Goal: Task Accomplishment & Management: Manage account settings

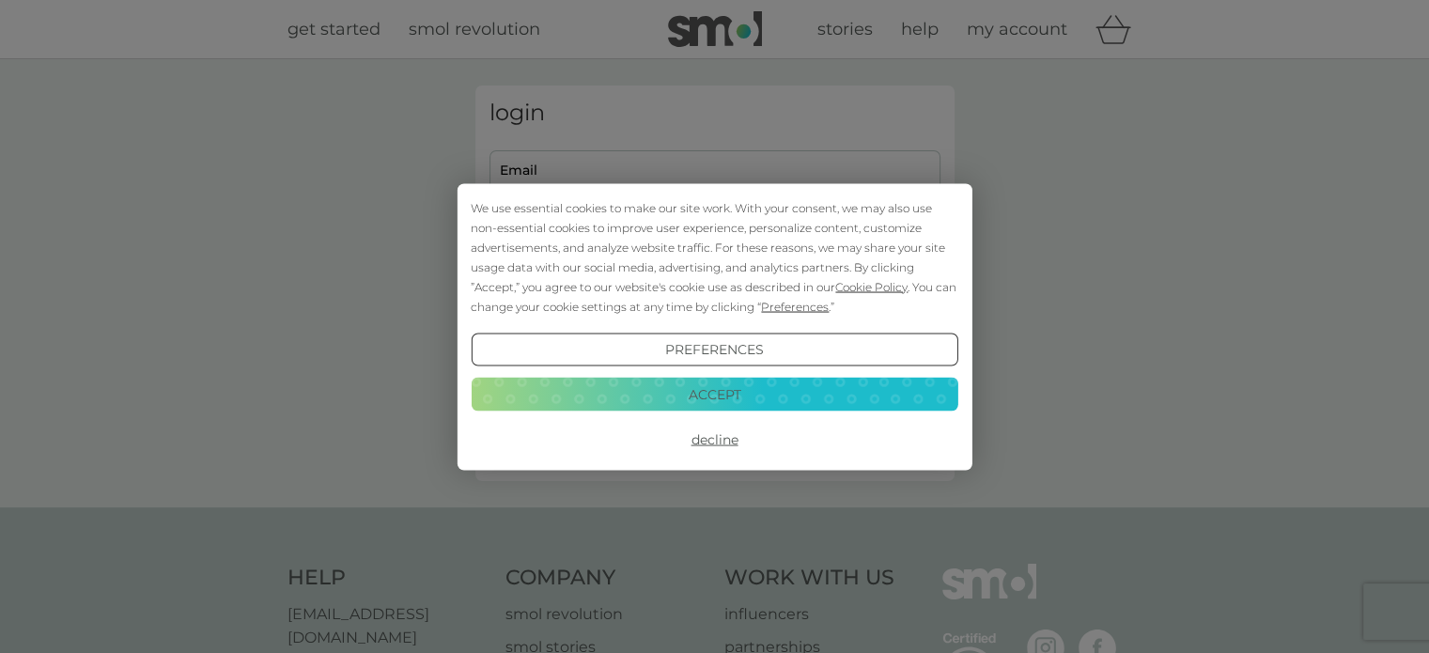
type input "phil.paterson.pt@gmail.com"
click at [725, 438] on button "Decline" at bounding box center [714, 440] width 487 height 34
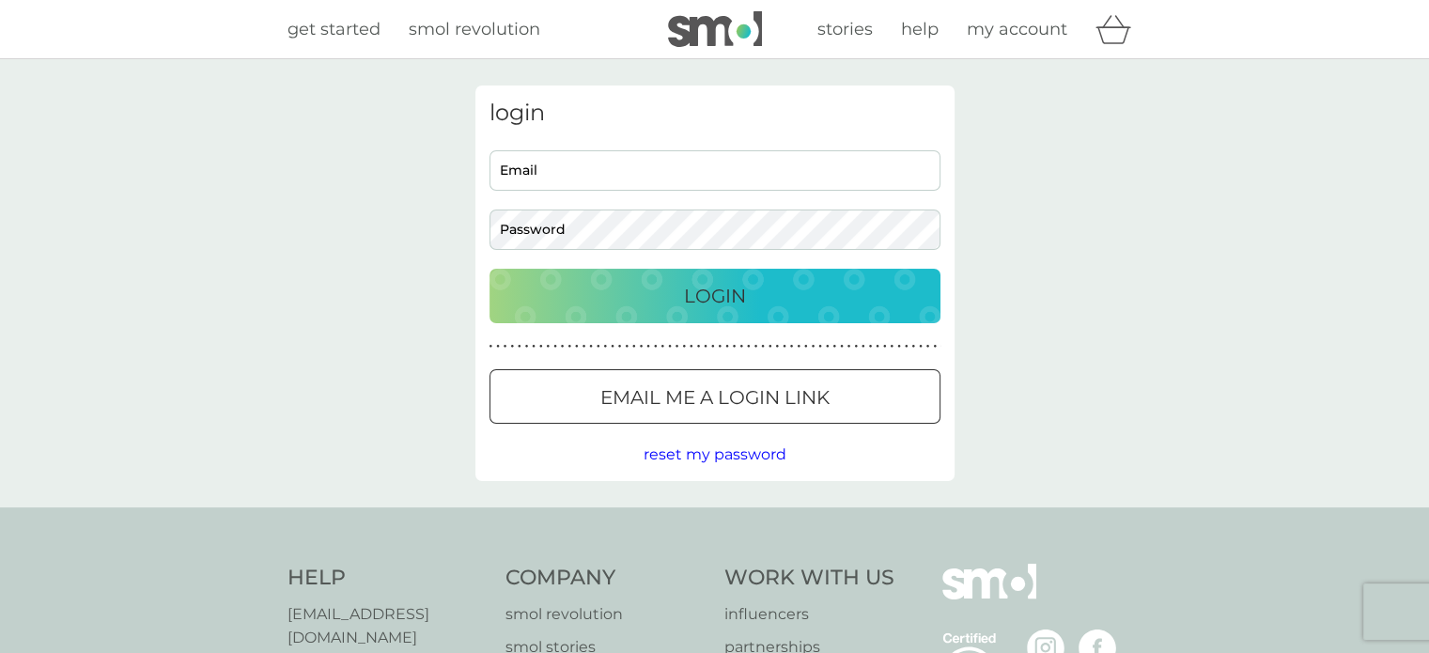
type input "[DOMAIN_NAME][EMAIL_ADDRESS][DOMAIN_NAME]"
click at [763, 292] on div "Login" at bounding box center [714, 296] width 413 height 30
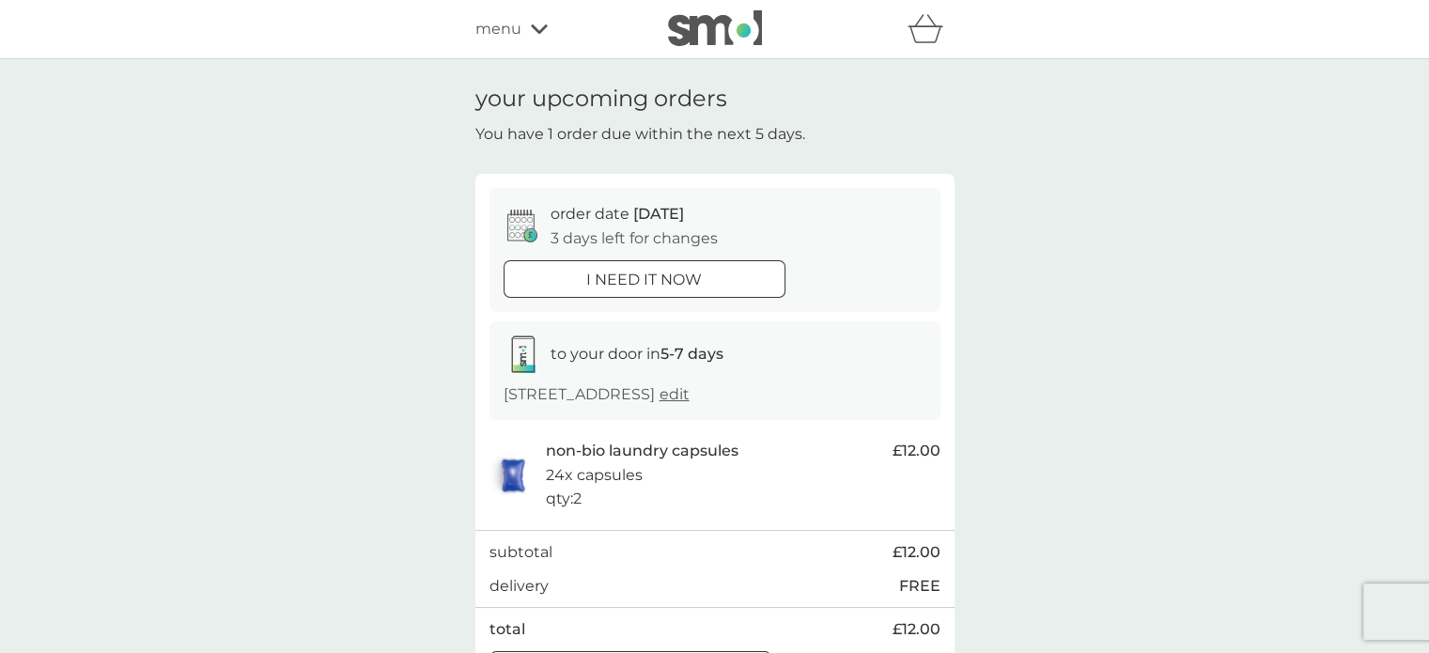
click at [539, 38] on div "menu" at bounding box center [555, 29] width 160 height 24
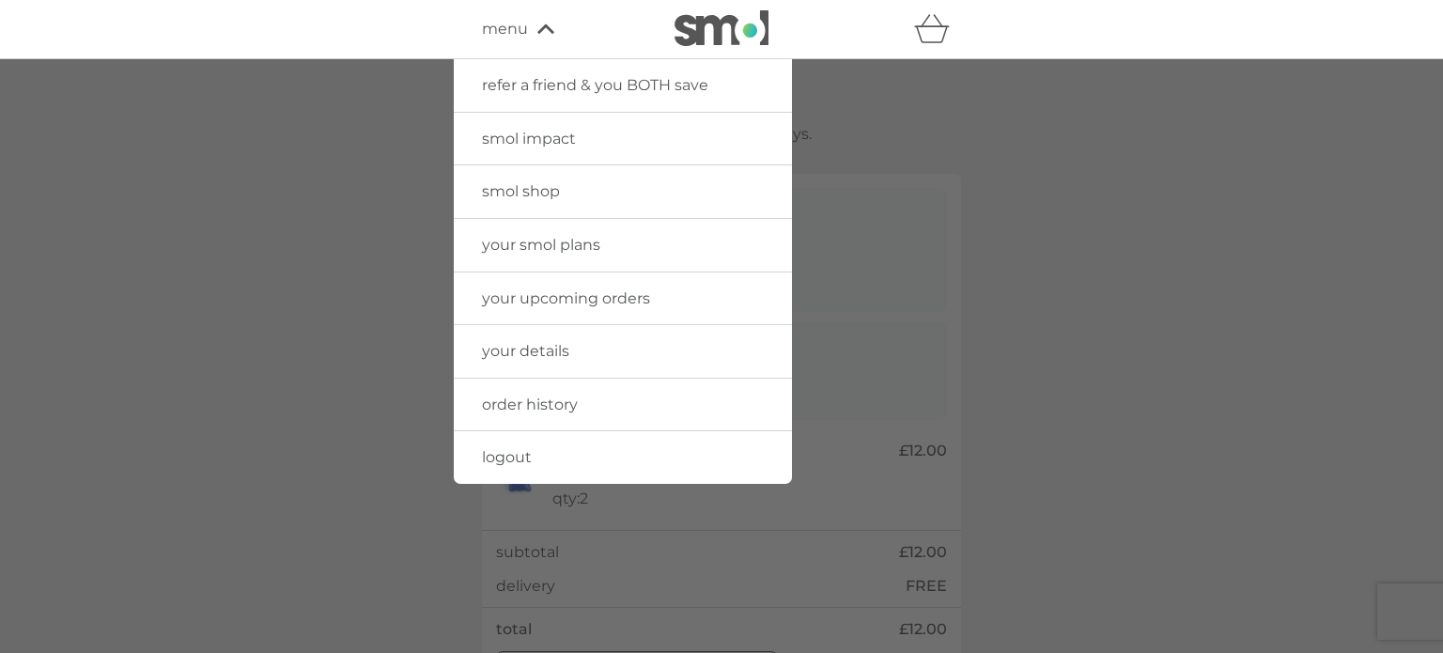
click at [398, 131] on div at bounding box center [721, 385] width 1443 height 653
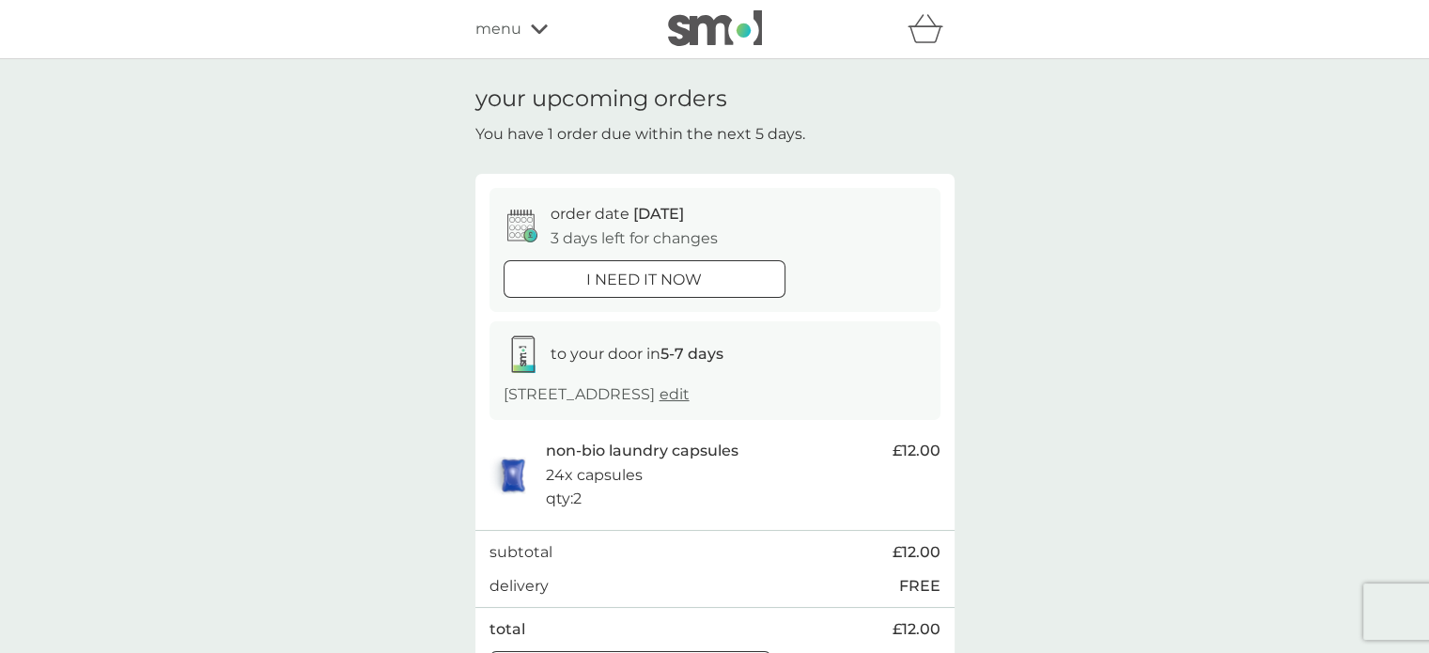
click at [541, 34] on icon at bounding box center [539, 28] width 17 height 11
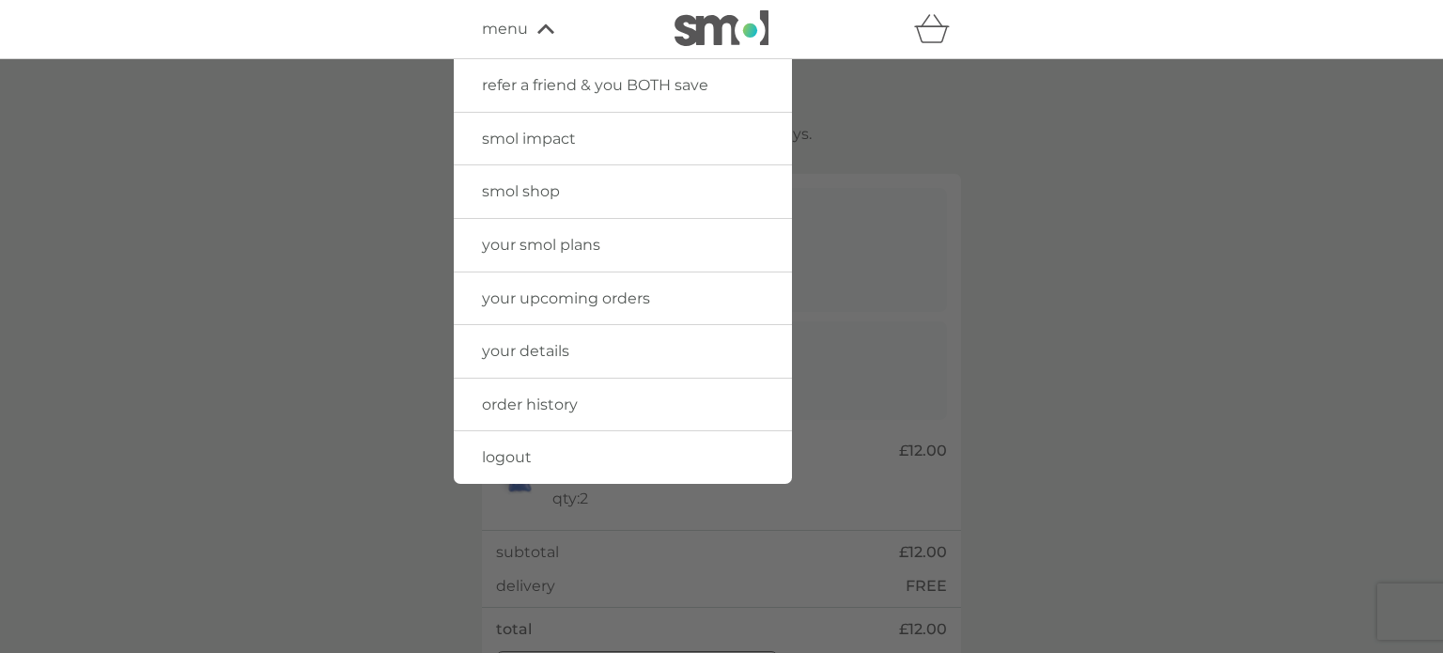
click at [563, 248] on span "your smol plans" at bounding box center [541, 245] width 118 height 18
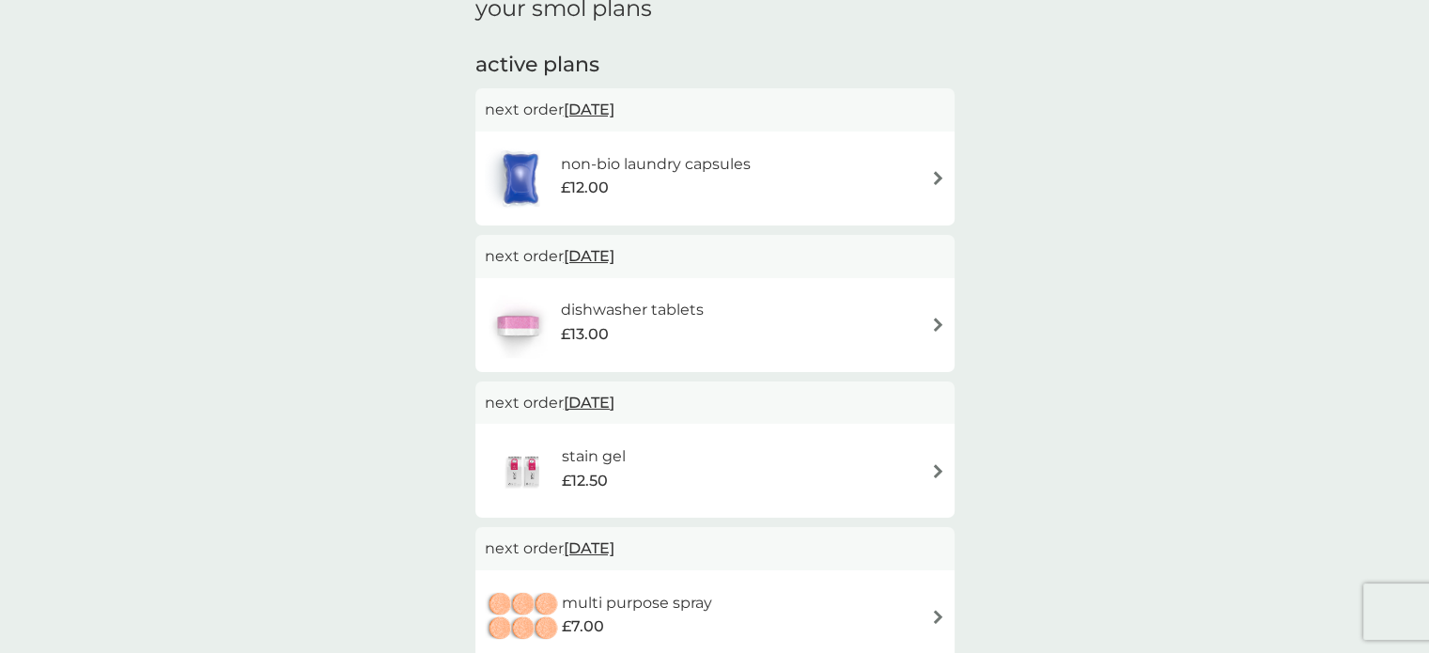
scroll to position [282, 0]
click at [651, 308] on h6 "dishwasher tablets" at bounding box center [632, 313] width 143 height 24
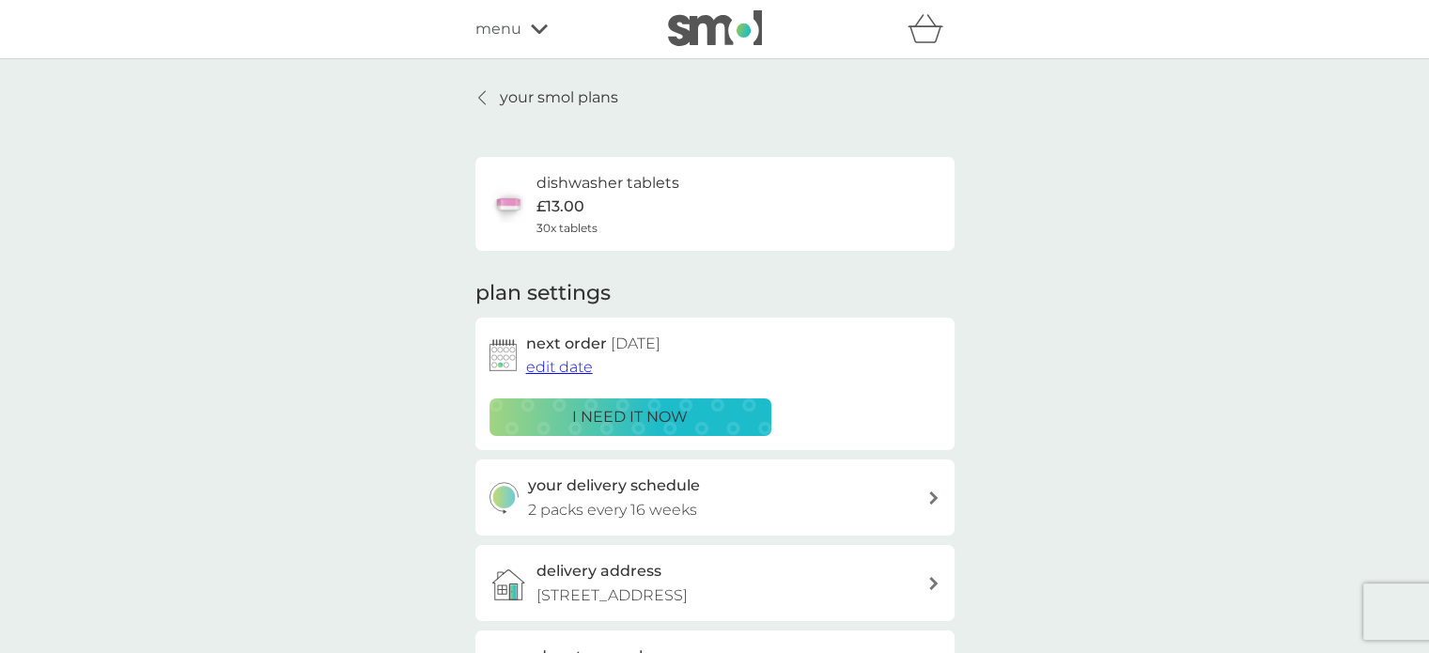
click at [476, 97] on div at bounding box center [482, 97] width 13 height 15
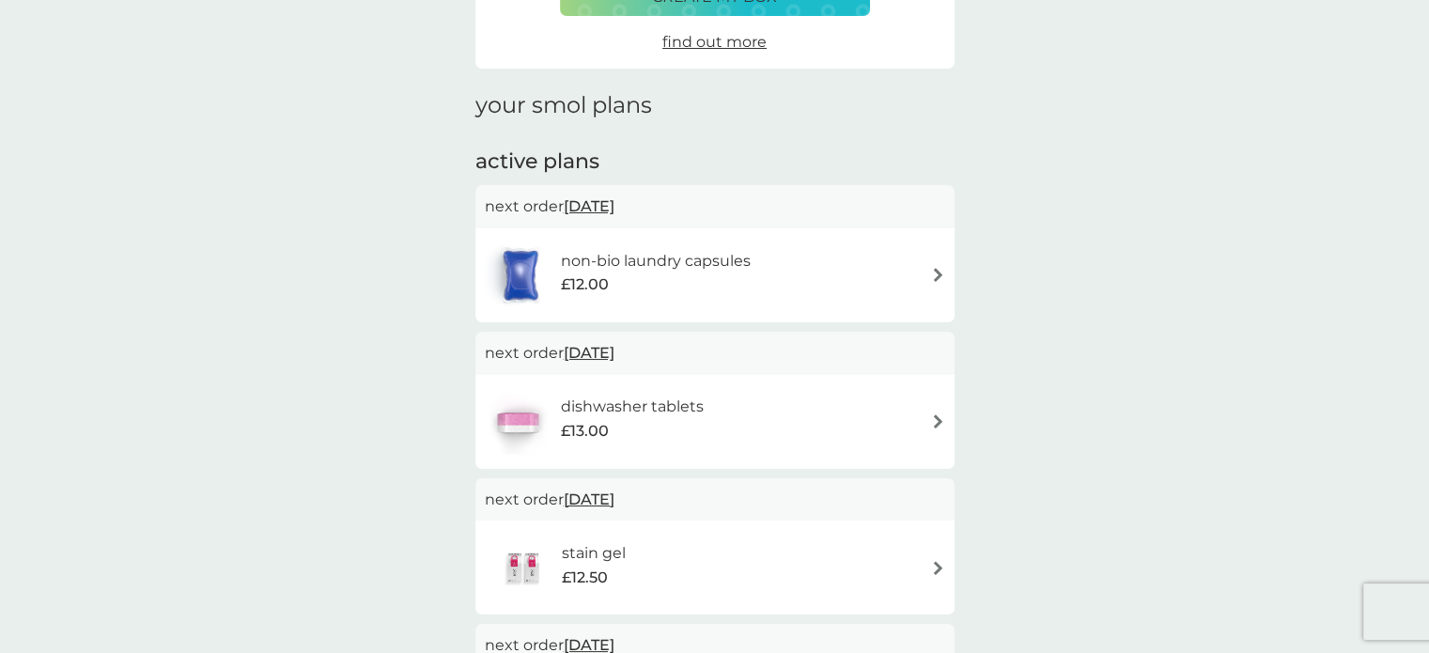
scroll to position [376, 0]
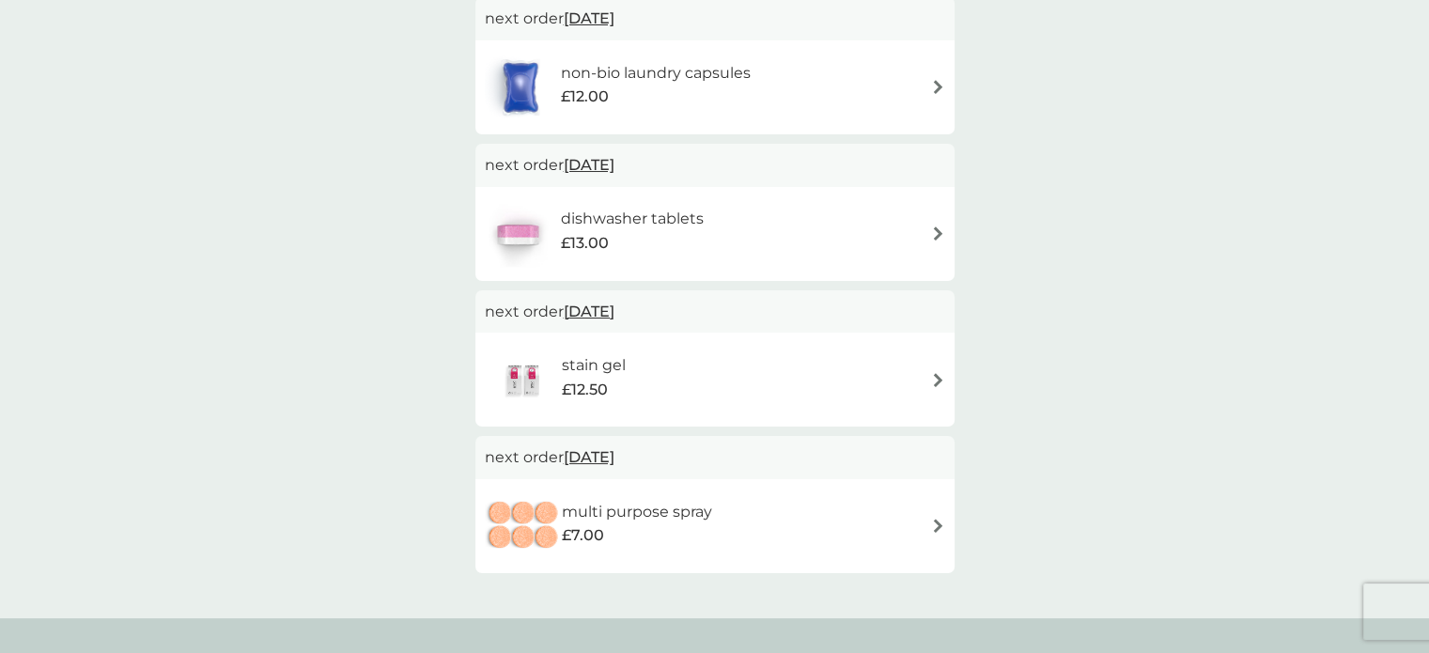
click at [716, 357] on div "stain gel £12.50" at bounding box center [715, 380] width 460 height 66
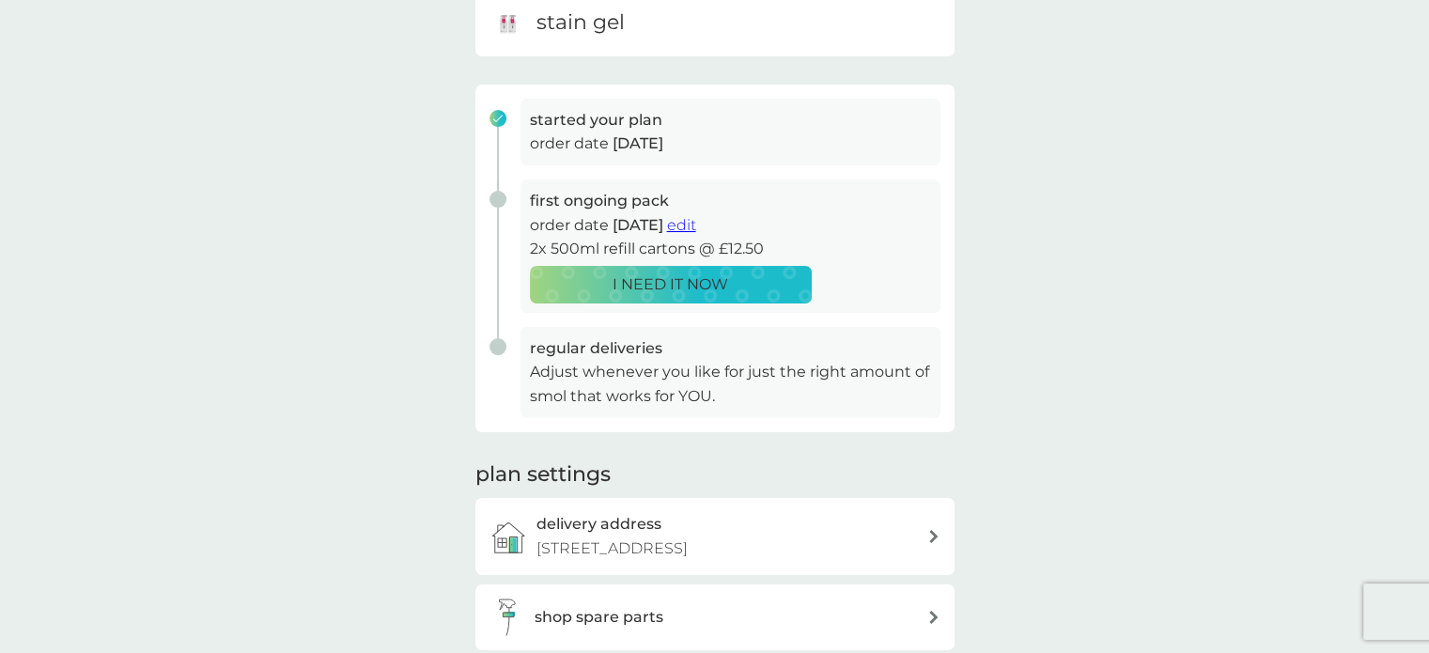
scroll to position [94, 0]
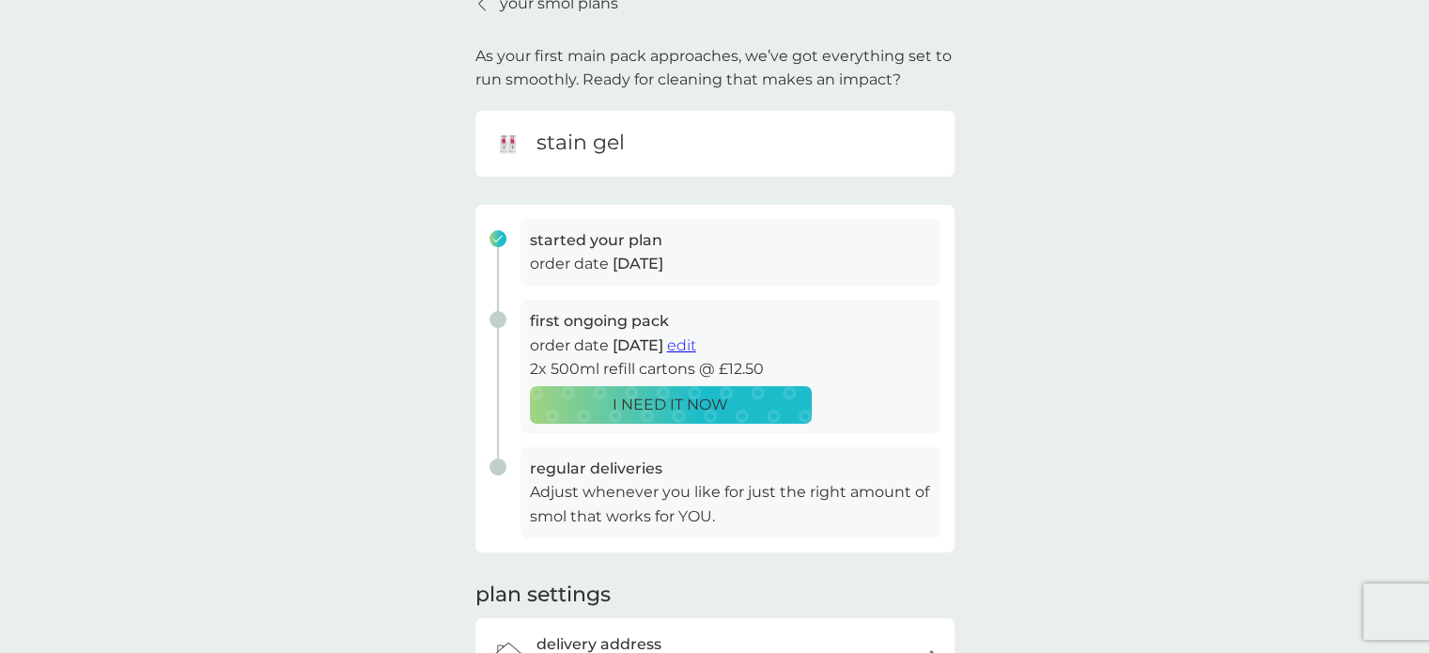
click at [696, 345] on span "edit" at bounding box center [681, 345] width 29 height 18
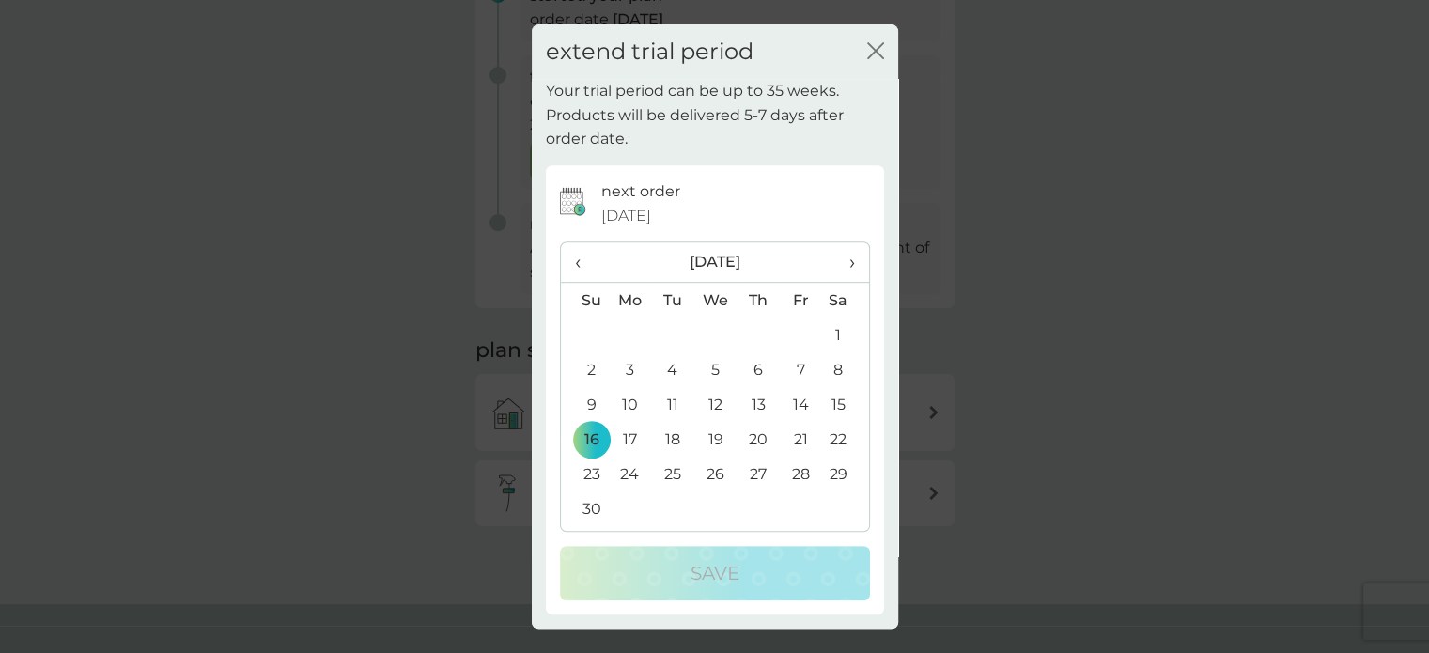
scroll to position [188, 0]
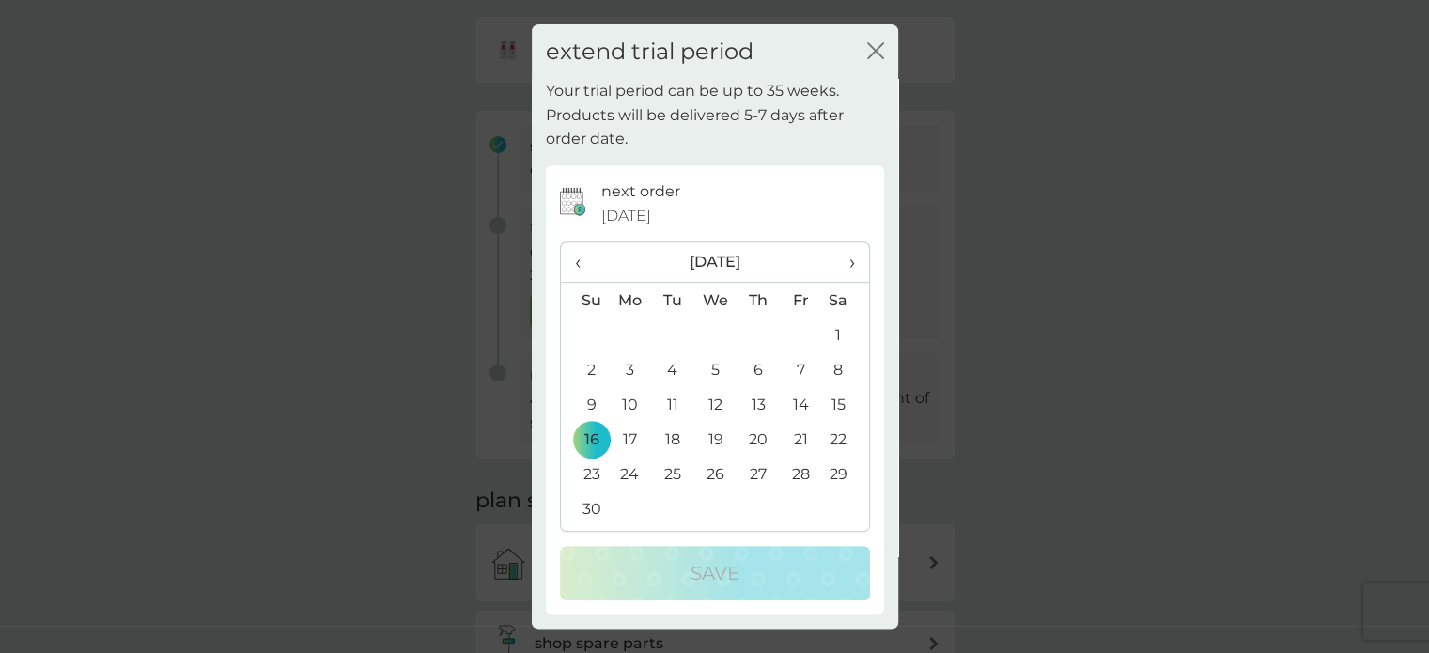
click at [841, 266] on span "›" at bounding box center [844, 261] width 19 height 39
click at [624, 367] on td "5" at bounding box center [630, 369] width 43 height 35
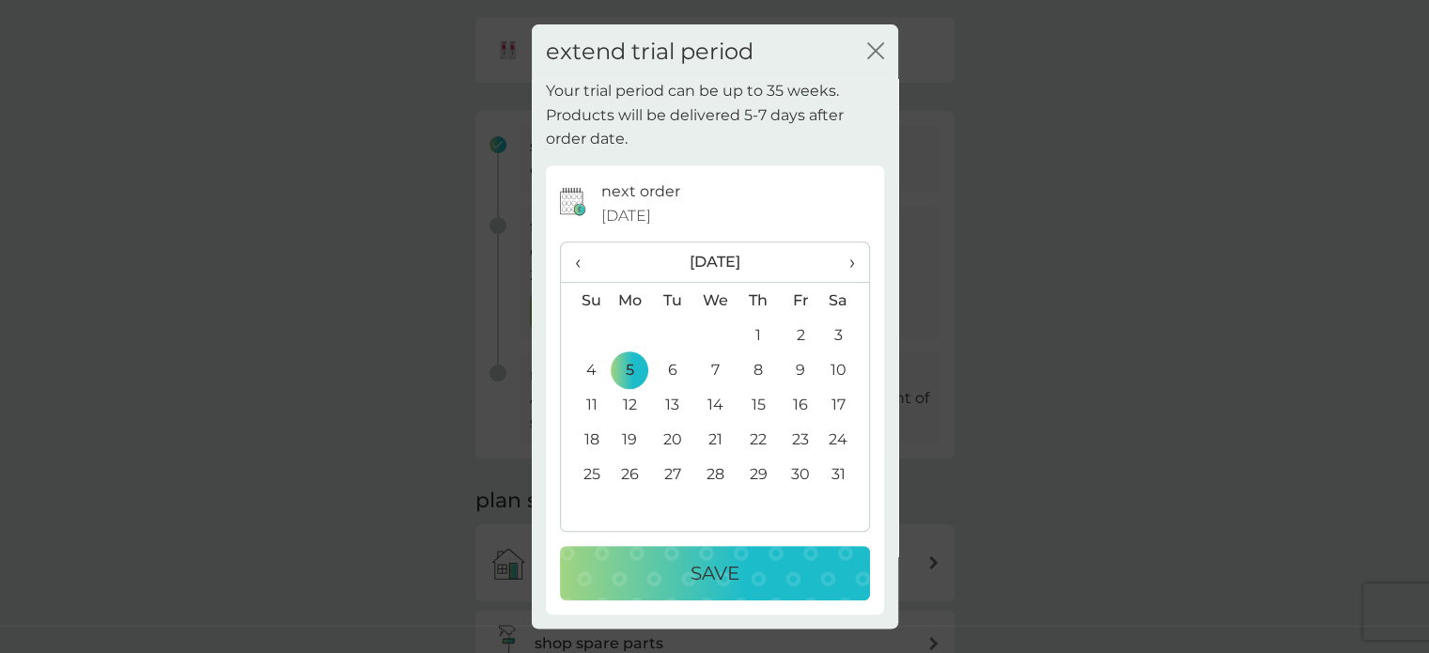
click at [706, 567] on p "Save" at bounding box center [714, 573] width 49 height 30
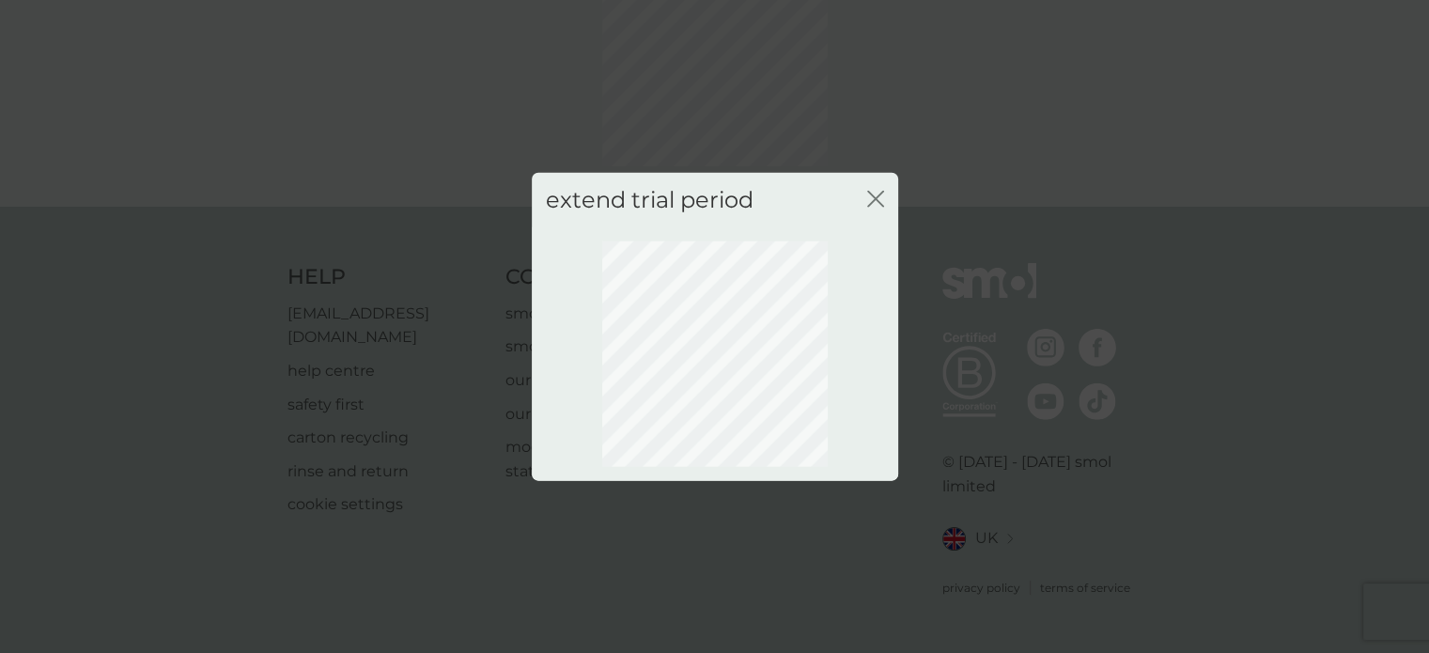
scroll to position [134, 0]
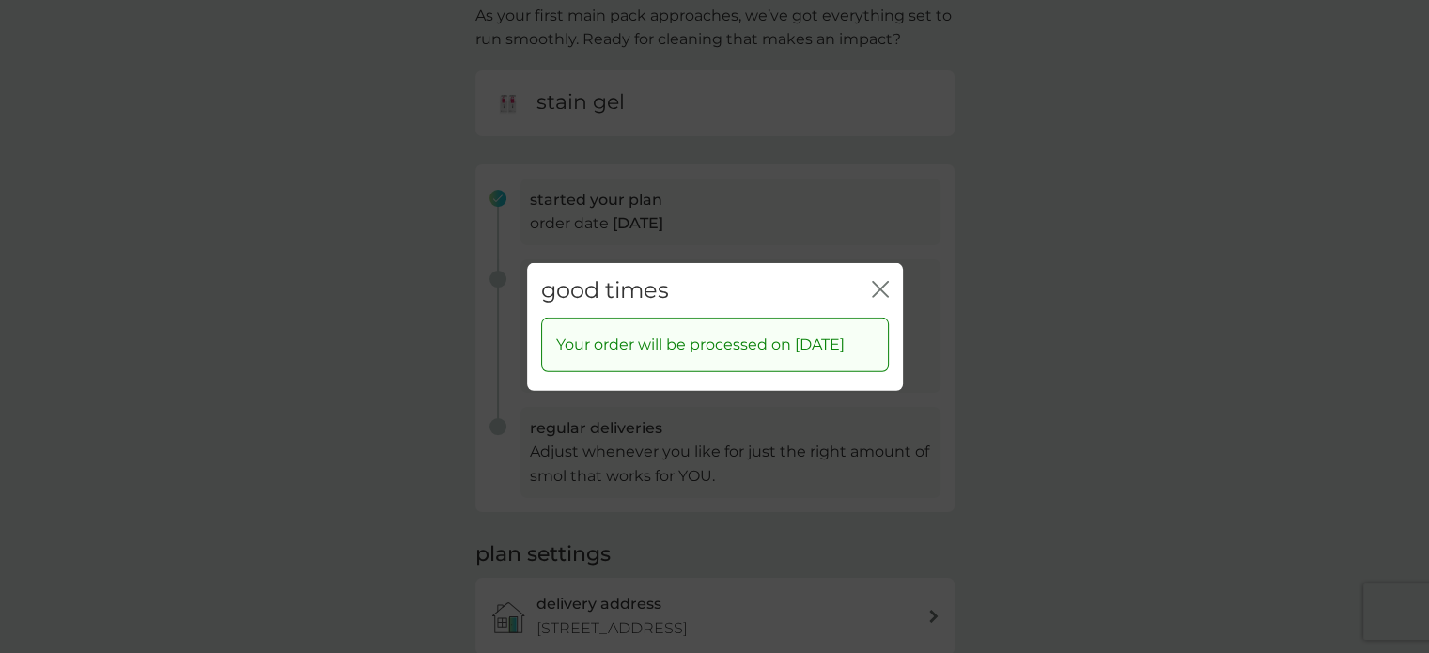
click at [883, 276] on div "close" at bounding box center [880, 289] width 17 height 27
click at [881, 280] on icon "close" at bounding box center [880, 288] width 17 height 17
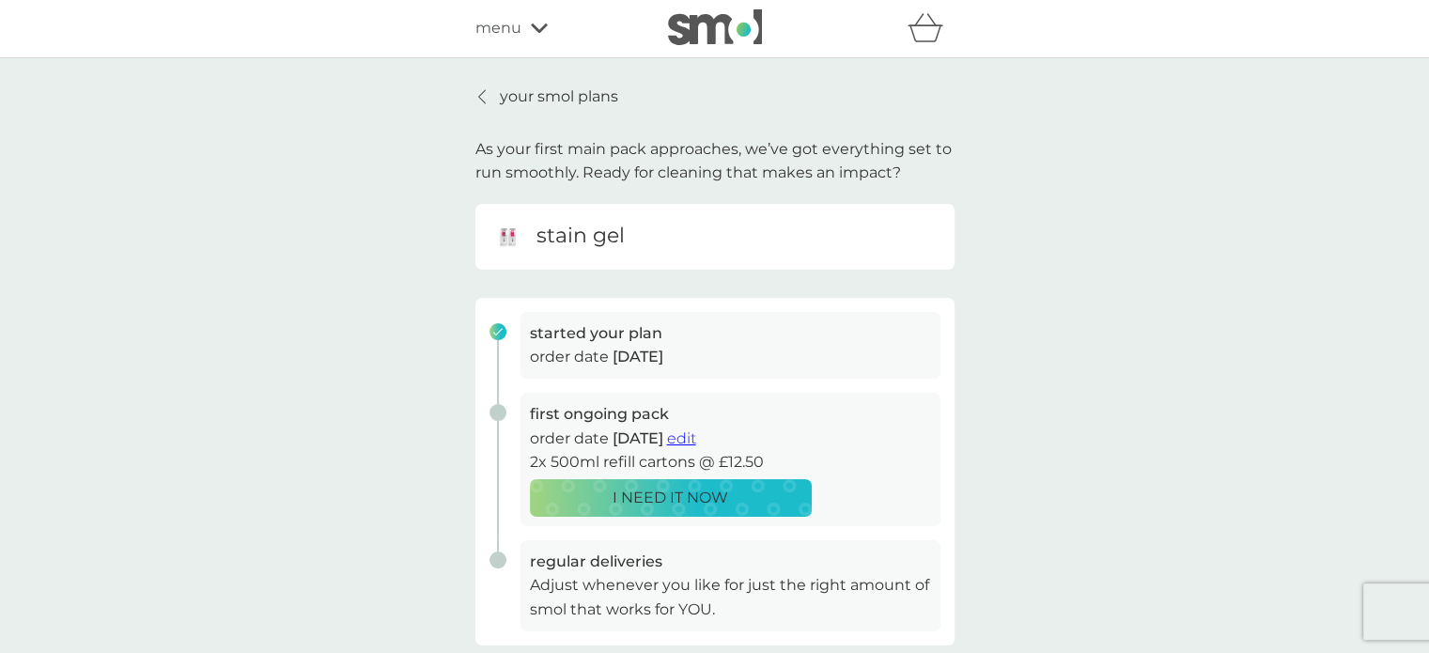
scroll to position [0, 0]
click at [502, 93] on p "your smol plans" at bounding box center [559, 97] width 118 height 24
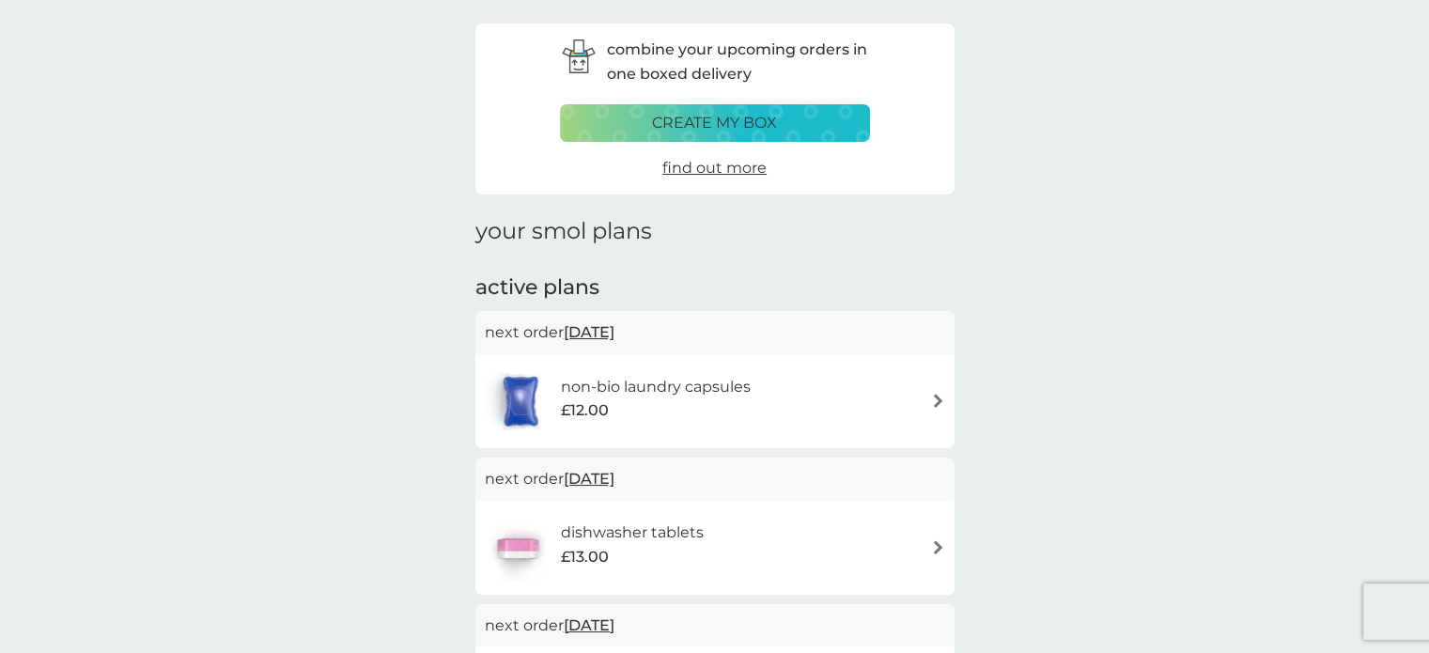
scroll to position [282, 0]
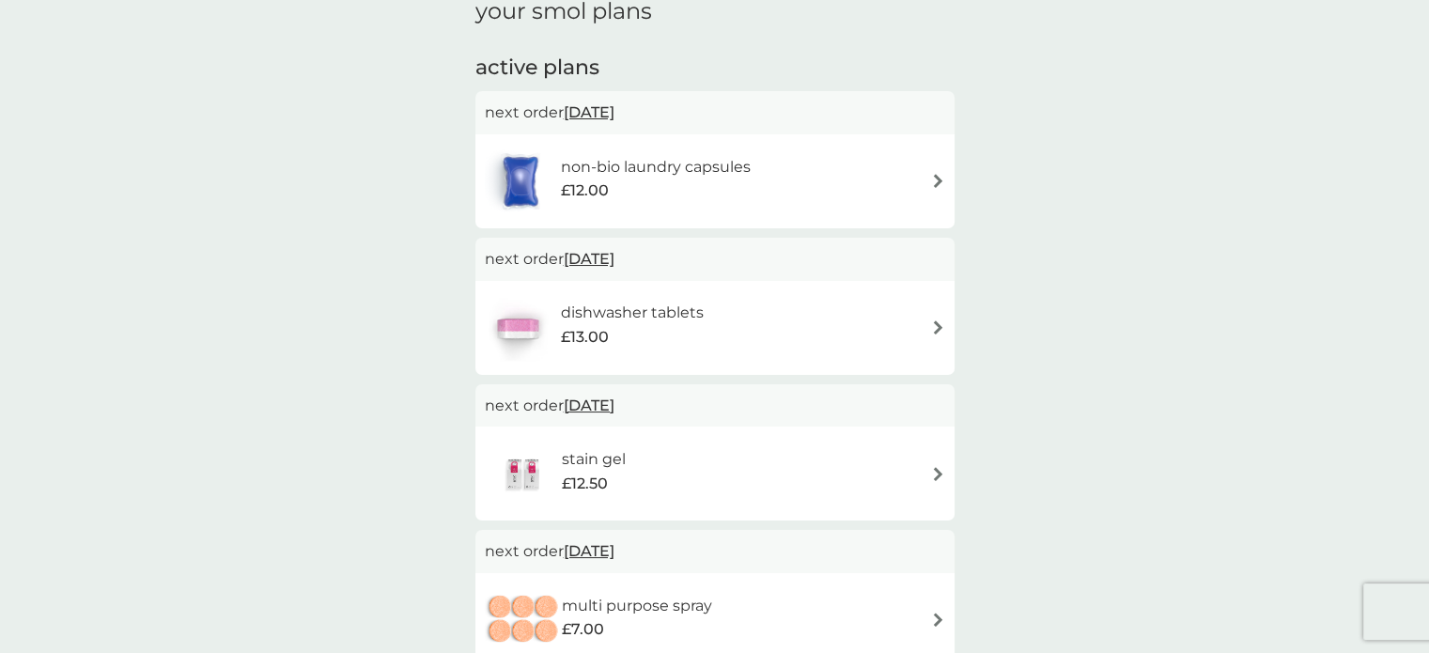
click at [767, 152] on div "non-bio laundry capsules £12.00" at bounding box center [628, 181] width 286 height 66
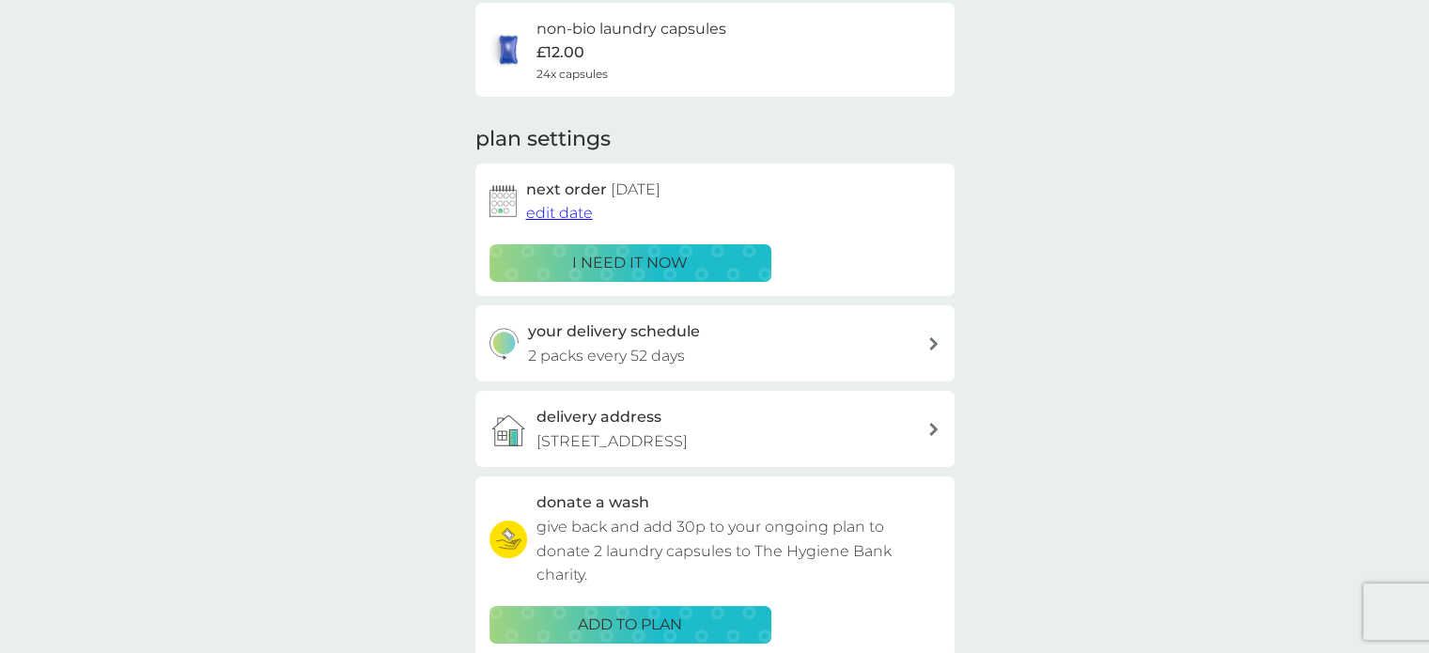
scroll to position [94, 0]
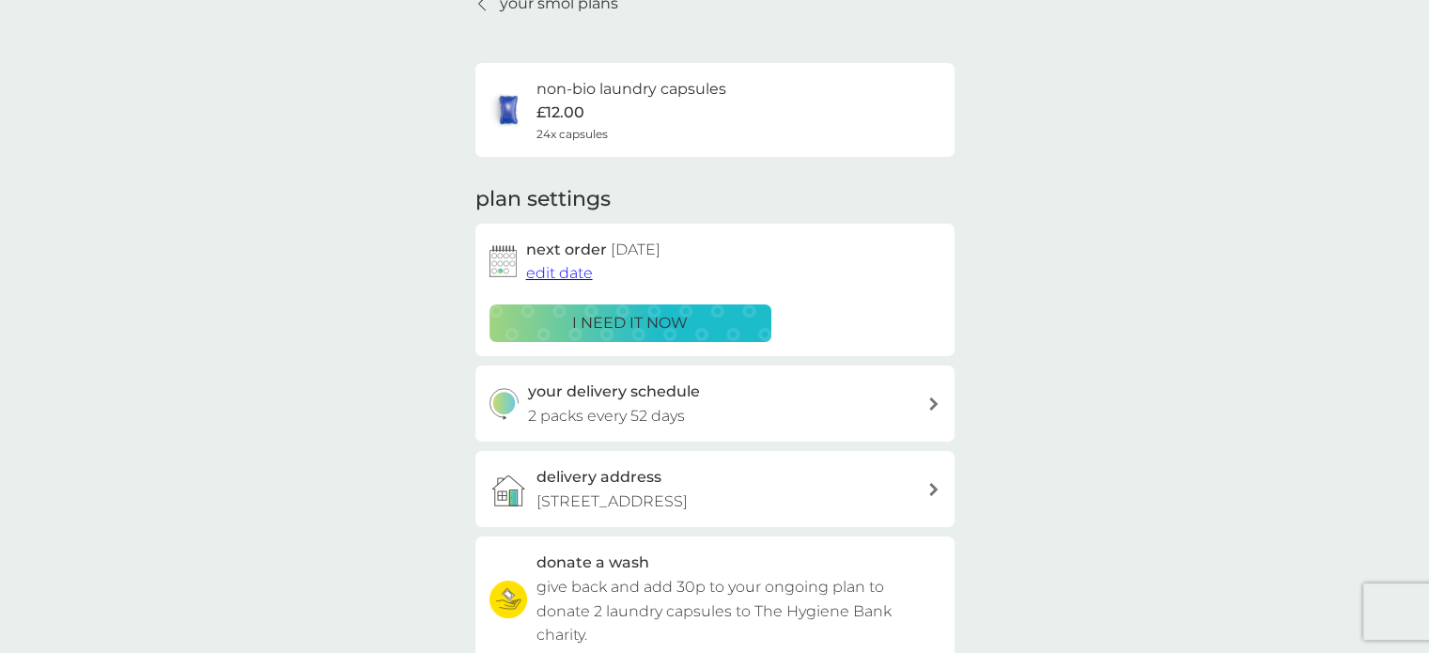
scroll to position [282, 0]
